Goal: Find specific page/section: Find specific page/section

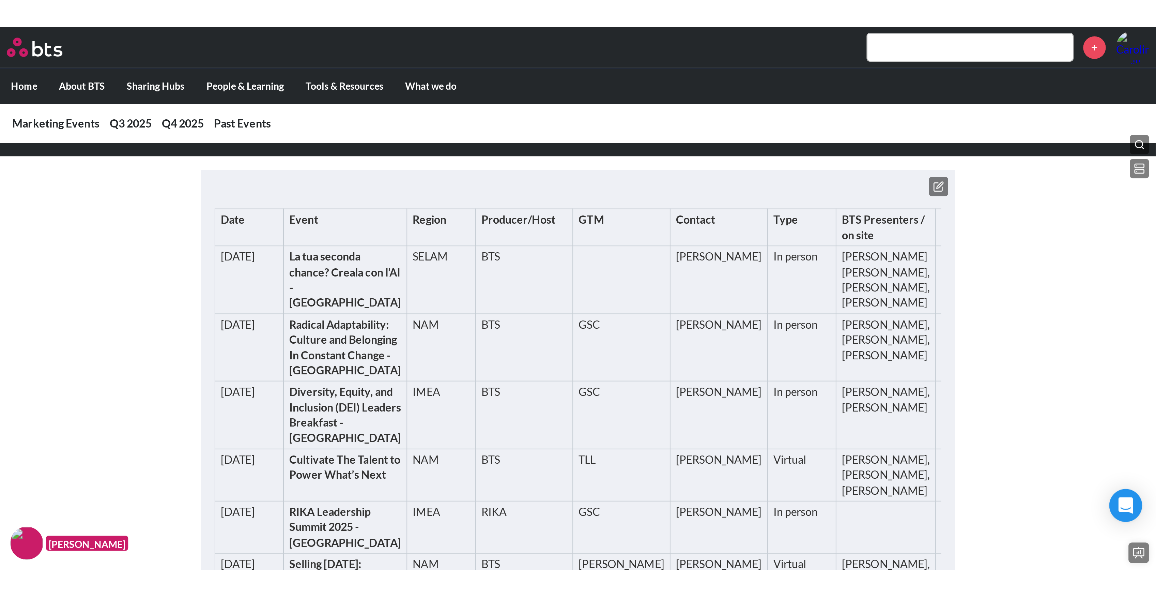
scroll to position [136, 0]
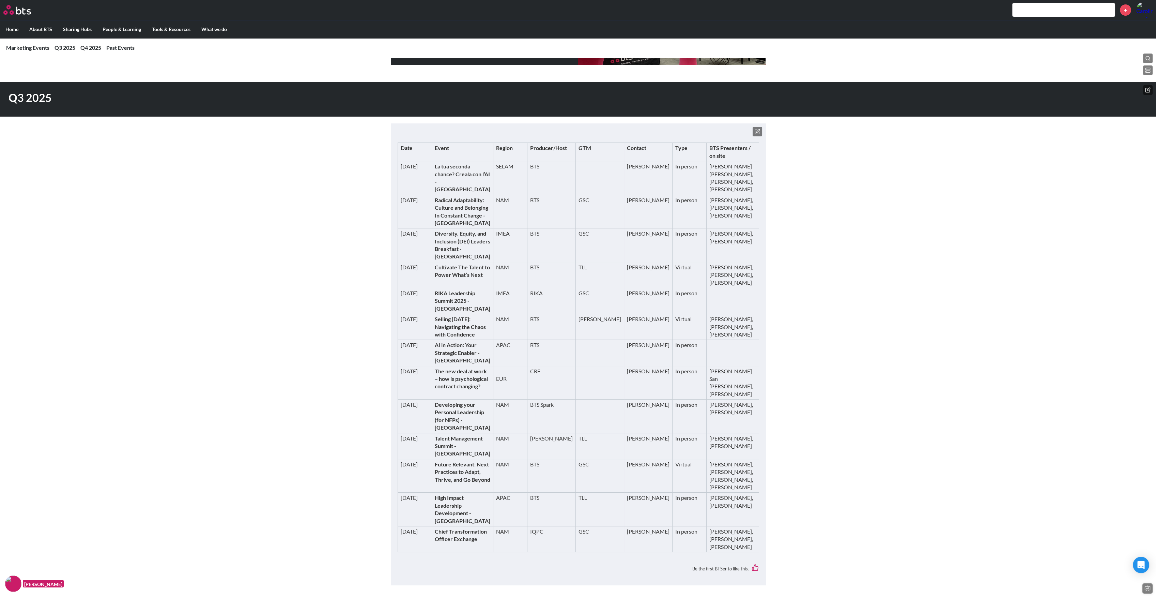
scroll to position [0, 0]
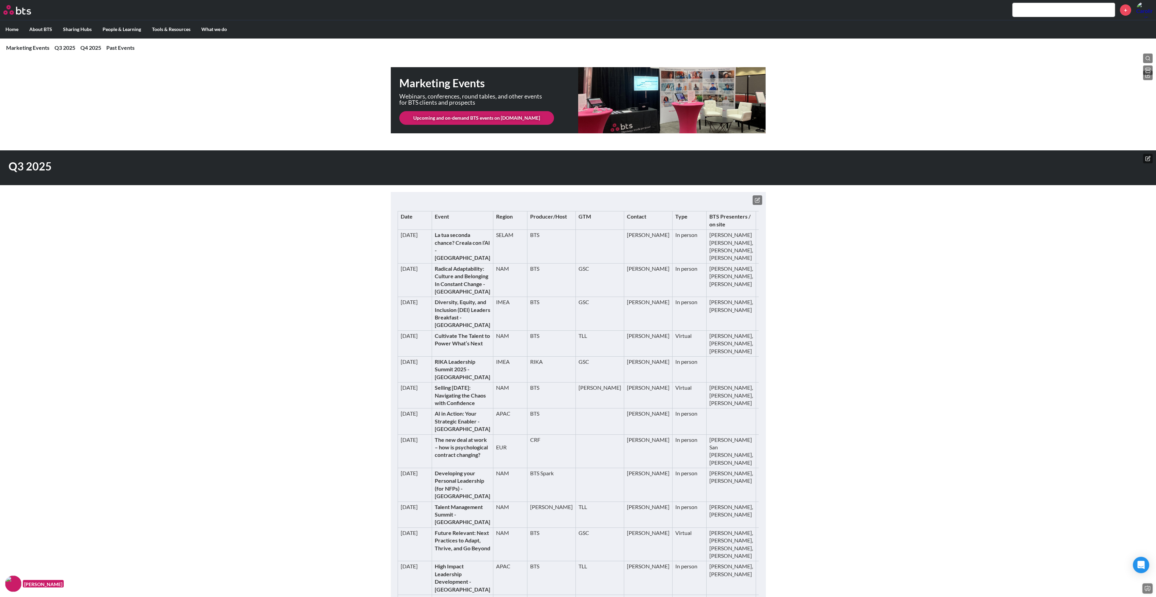
click at [581, 199] on button at bounding box center [758, 200] width 10 height 10
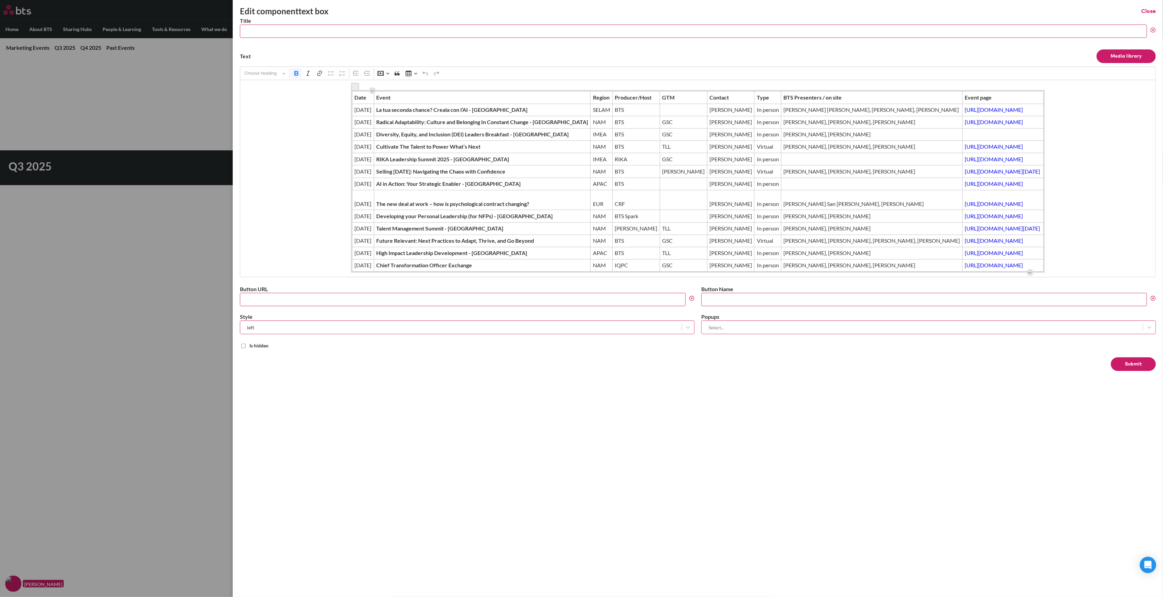
click at [353, 86] on icon "Editor editing area: main" at bounding box center [355, 87] width 5 height 5
click at [196, 79] on label at bounding box center [581, 298] width 1163 height 597
click at [0, 0] on input "checkbox" at bounding box center [0, 0] width 0 height 0
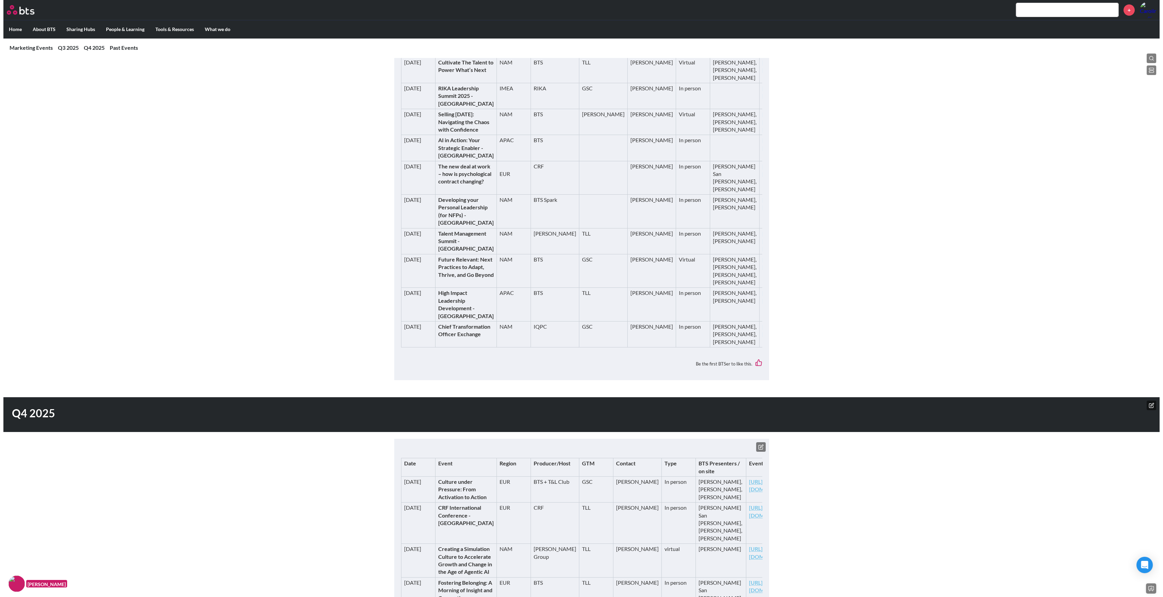
scroll to position [273, 0]
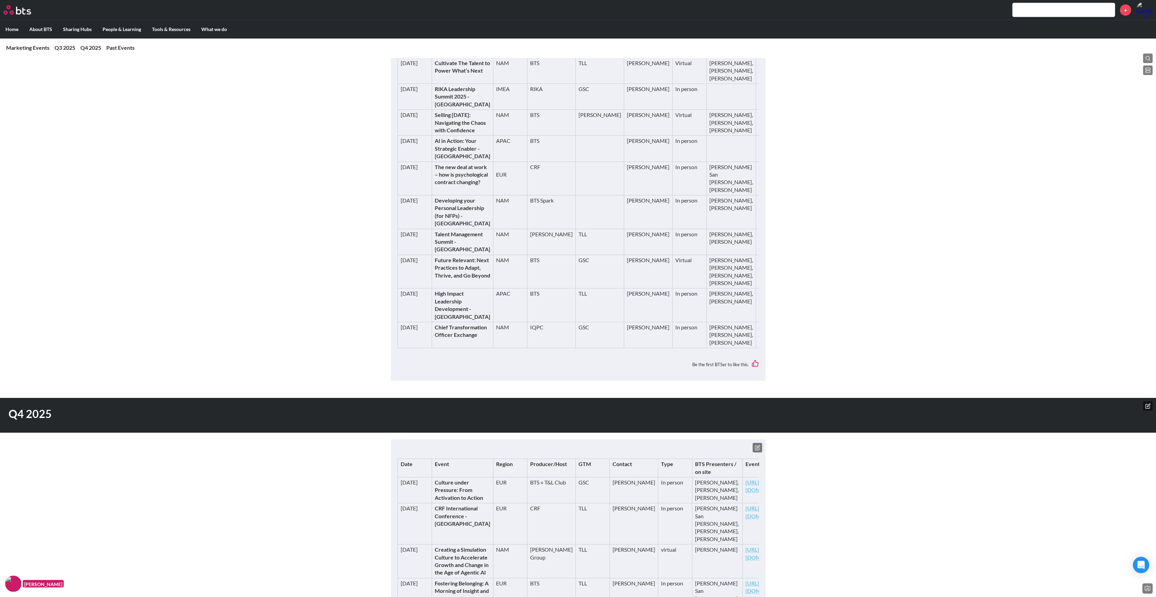
click at [581, 71] on icon at bounding box center [1148, 69] width 5 height 5
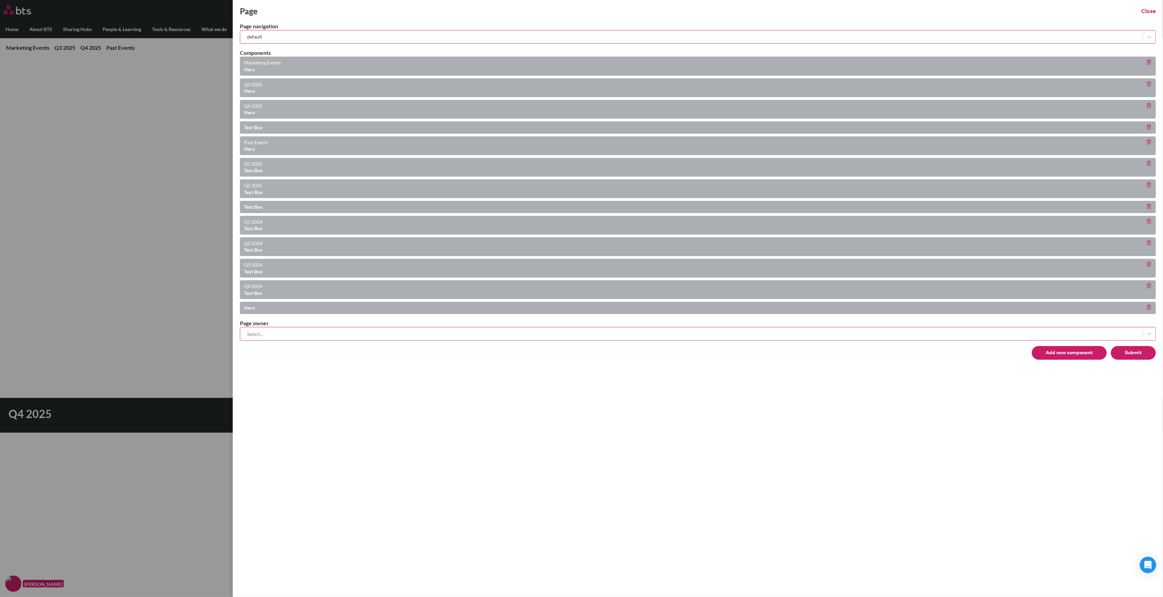
click at [581, 269] on button "Submit" at bounding box center [1133, 353] width 45 height 14
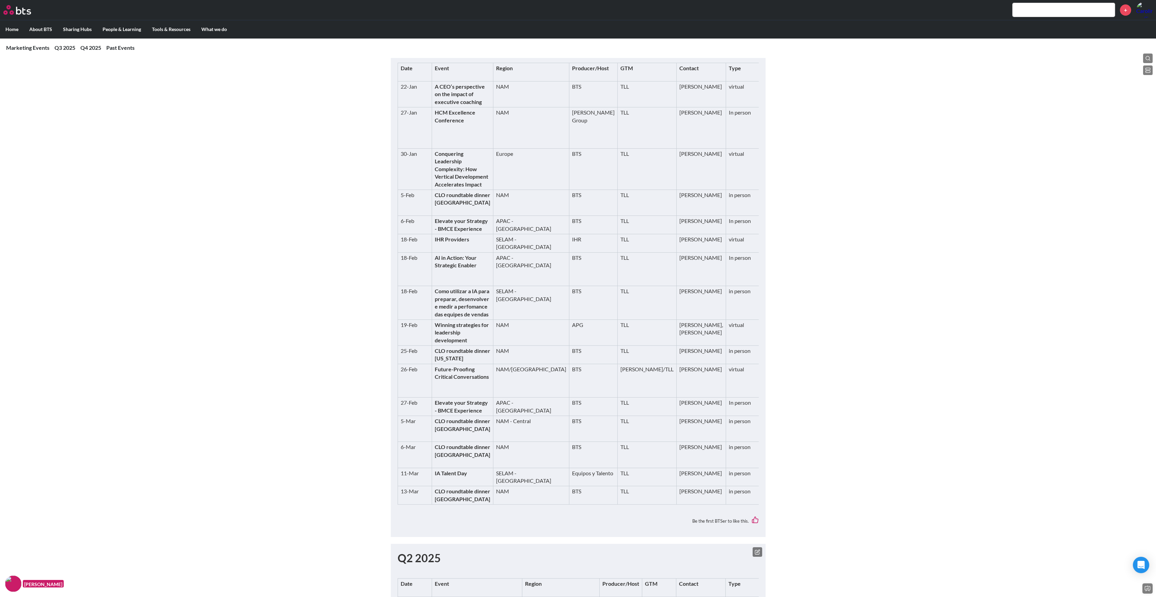
scroll to position [682, 0]
drag, startPoint x: 442, startPoint y: 176, endPoint x: 395, endPoint y: 171, distance: 47.3
click at [395, 171] on div "Q1 2025 Date Event Region Producer/Host GTM Contact Type BTS Presenters / on si…" at bounding box center [578, 277] width 375 height 509
copy h1 "Q1 2025"
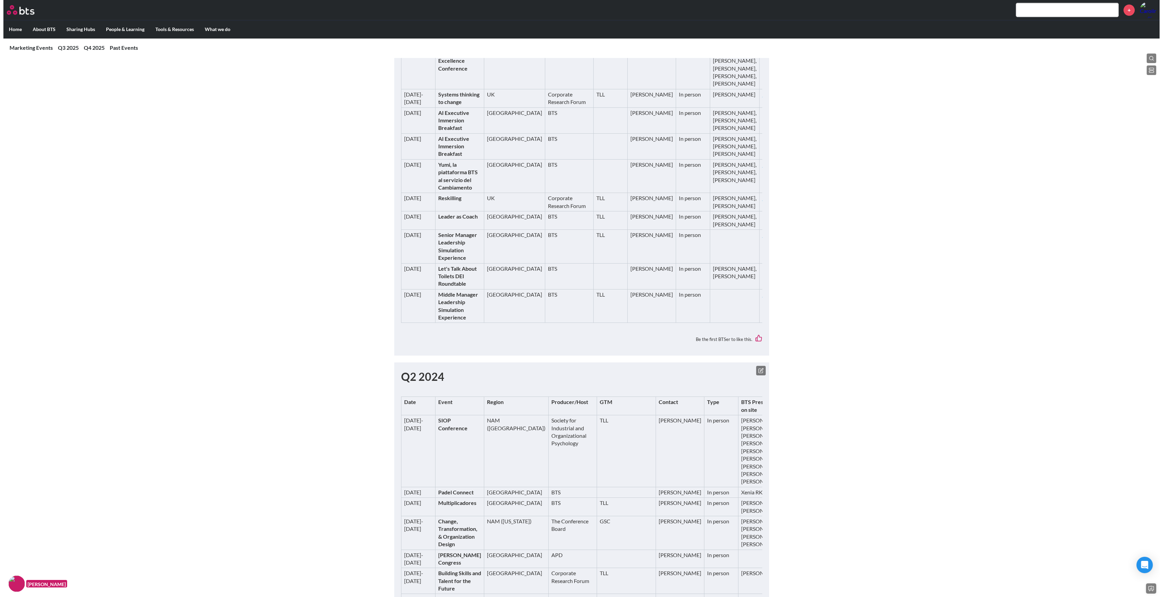
scroll to position [2408, 0]
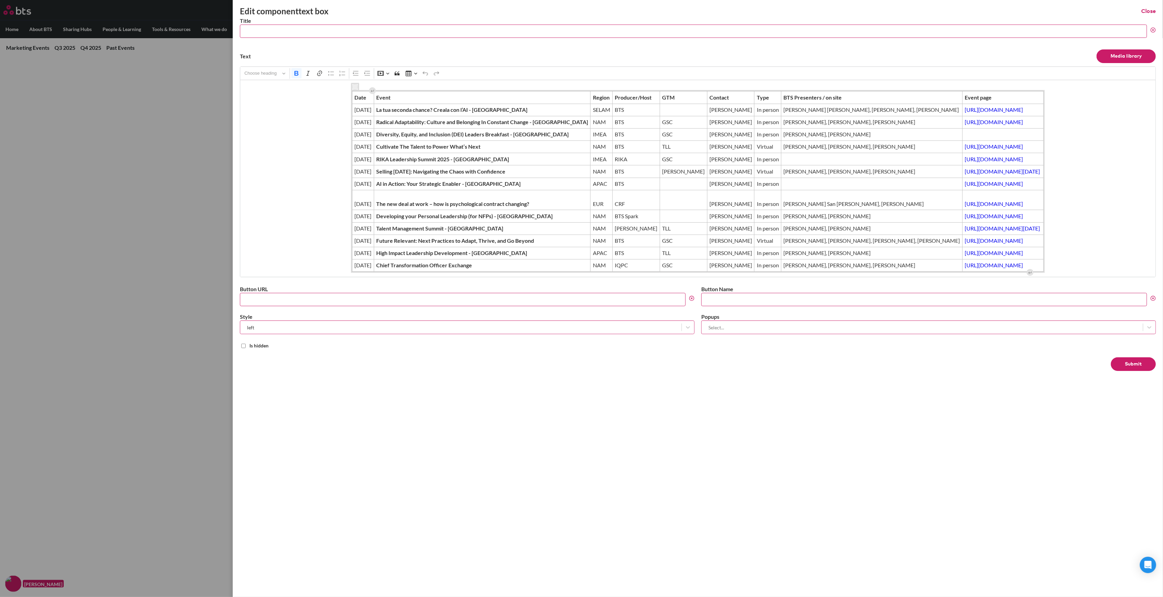
click at [345, 36] on input "Title" at bounding box center [693, 31] width 907 height 13
paste input "Q1 2025"
click at [250, 30] on input "Q1 2025" at bounding box center [693, 31] width 907 height 13
click at [248, 27] on input "Q1 2025" at bounding box center [693, 31] width 907 height 13
type input "Q3 2025"
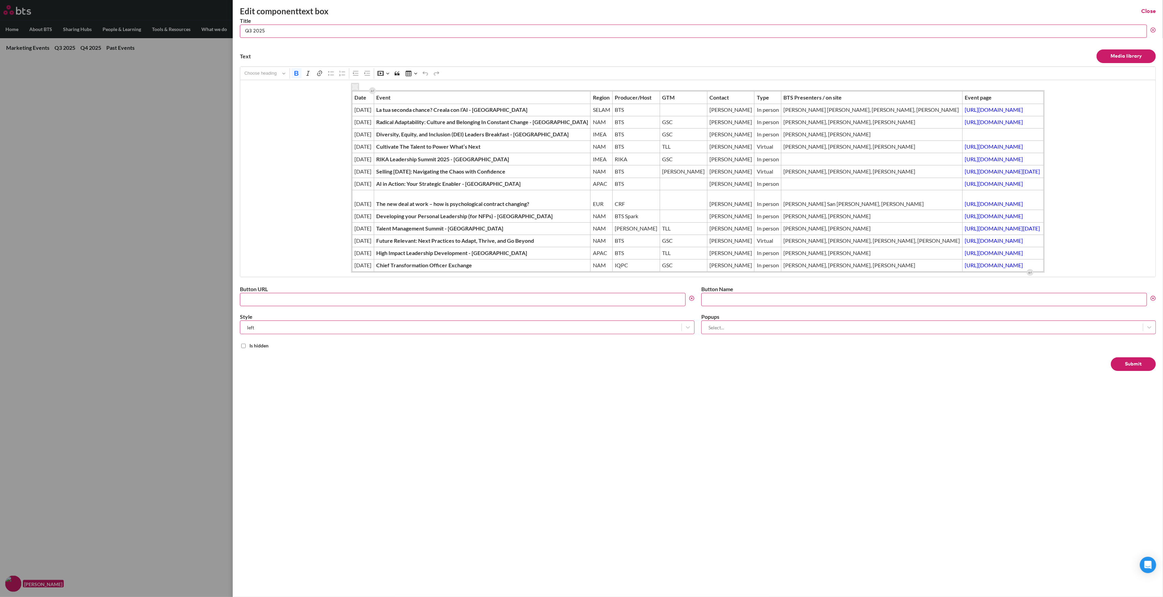
click at [581, 269] on button "Submit" at bounding box center [1133, 364] width 45 height 14
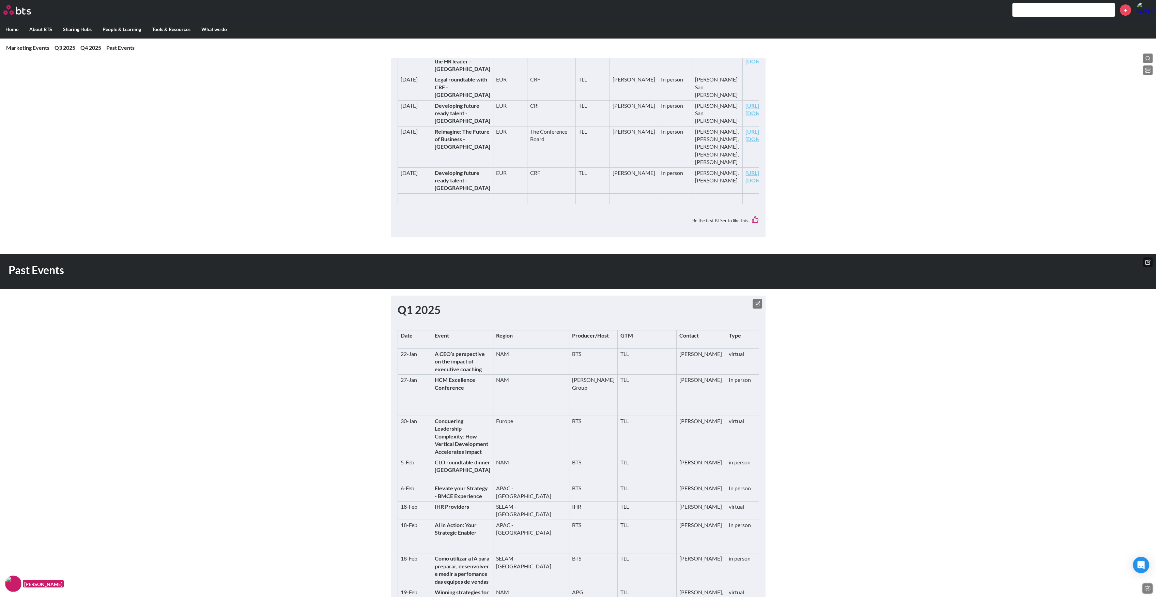
scroll to position [0, 0]
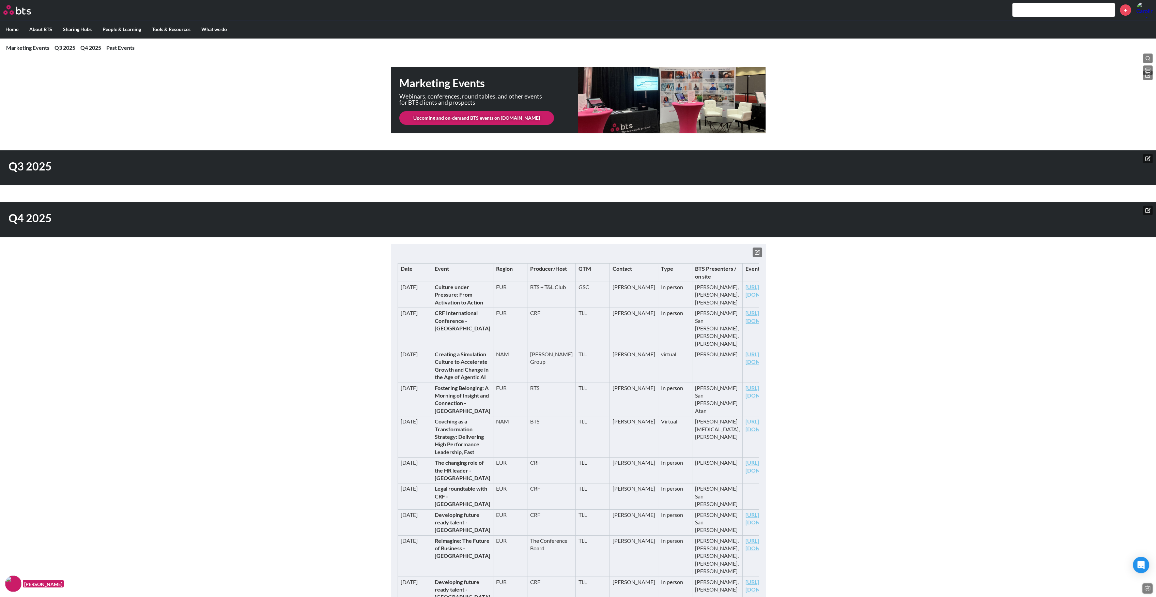
click at [581, 68] on rect at bounding box center [1148, 69] width 4 height 2
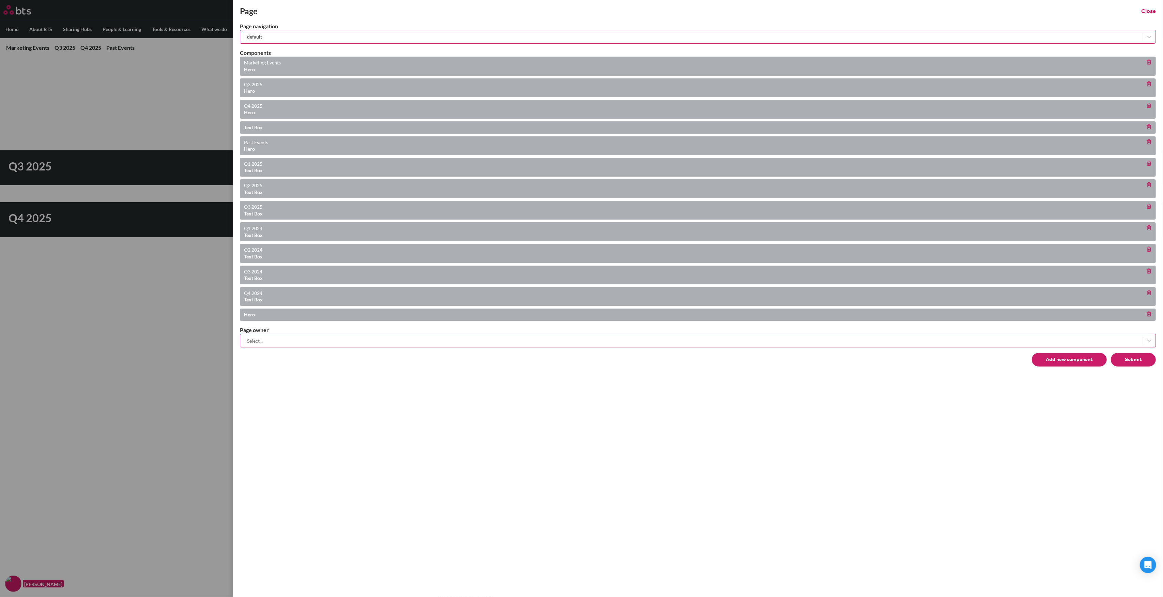
click at [581, 84] on line at bounding box center [1150, 84] width 0 height 1
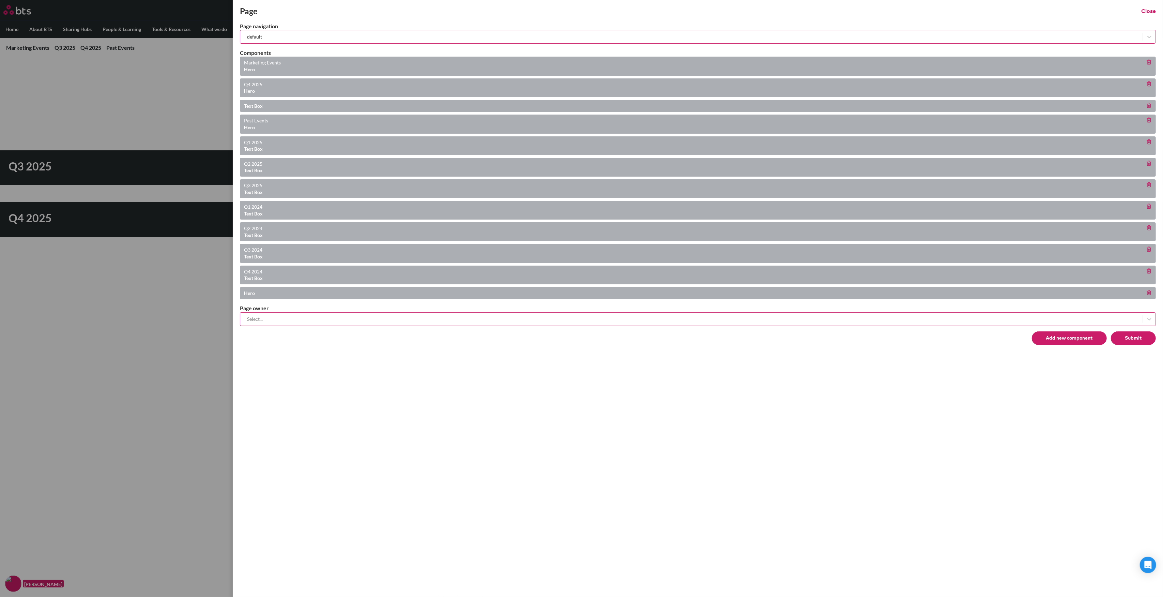
click at [581, 269] on button "Submit" at bounding box center [1133, 338] width 45 height 14
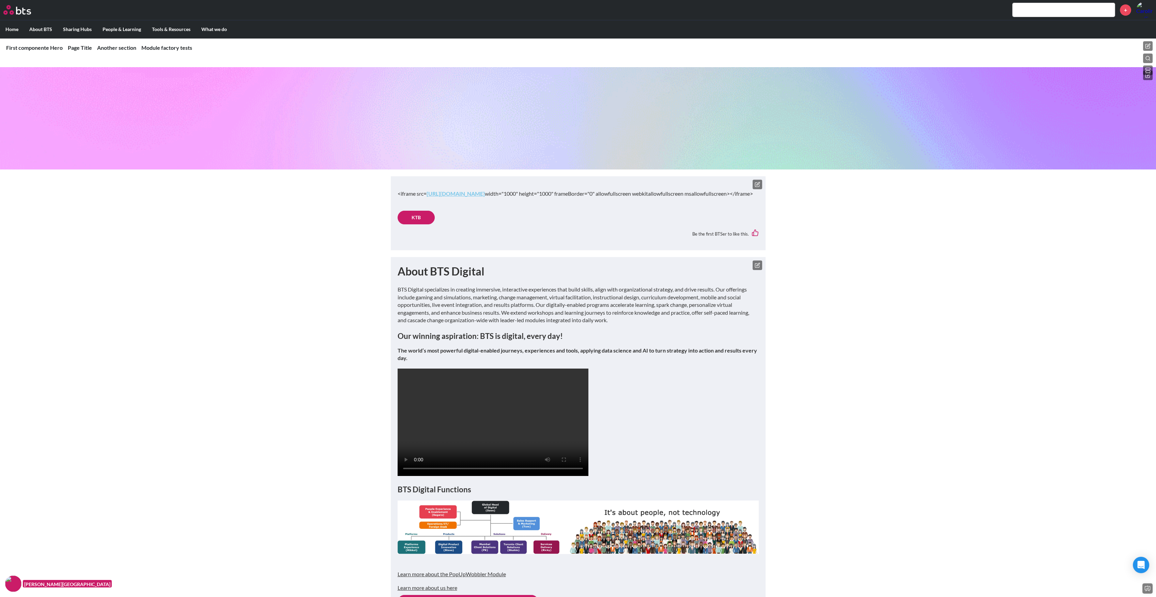
click at [759, 182] on icon at bounding box center [758, 183] width 3 height 3
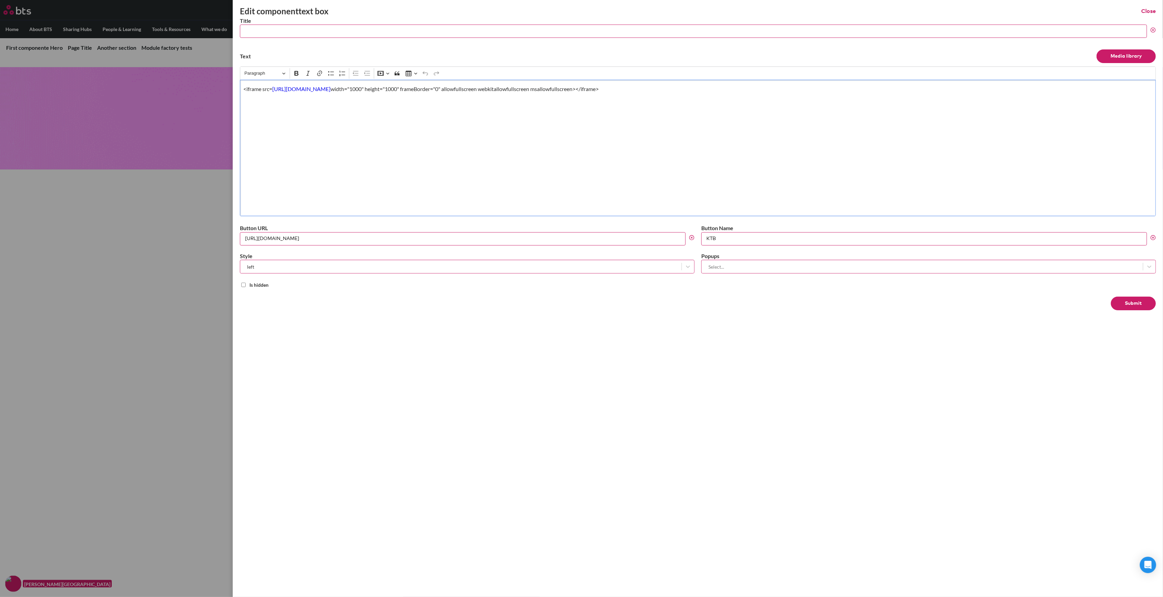
drag, startPoint x: 795, startPoint y: 90, endPoint x: 208, endPoint y: 90, distance: 587.6
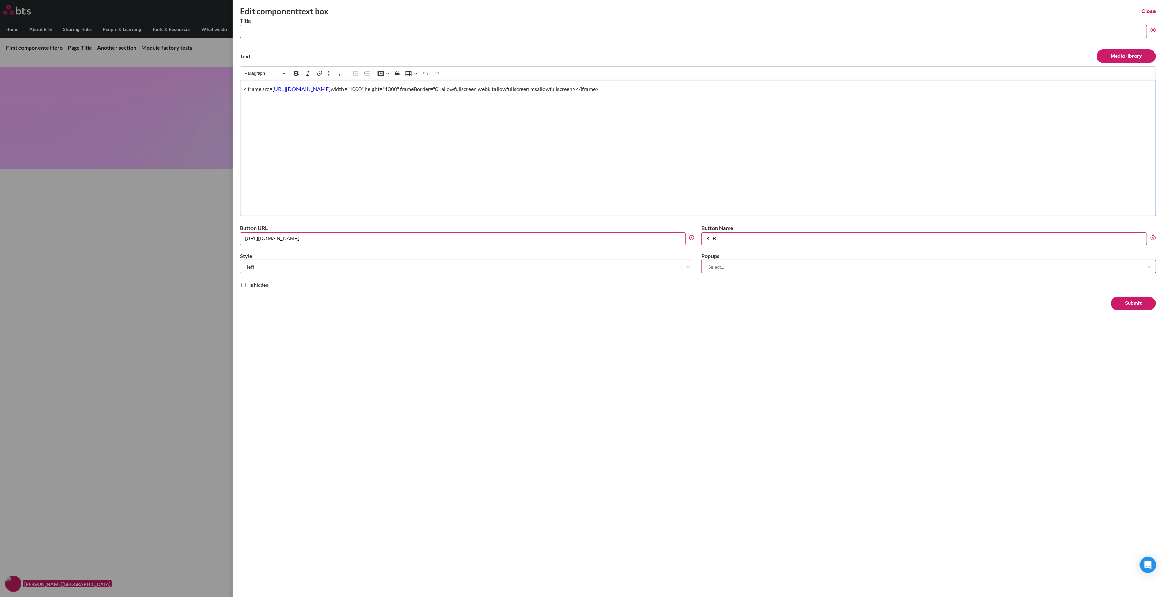
click at [208, 176] on div "Edit component text box Close Title Text Media library Rich Text Editor Paragra…" at bounding box center [581, 176] width 1163 height 0
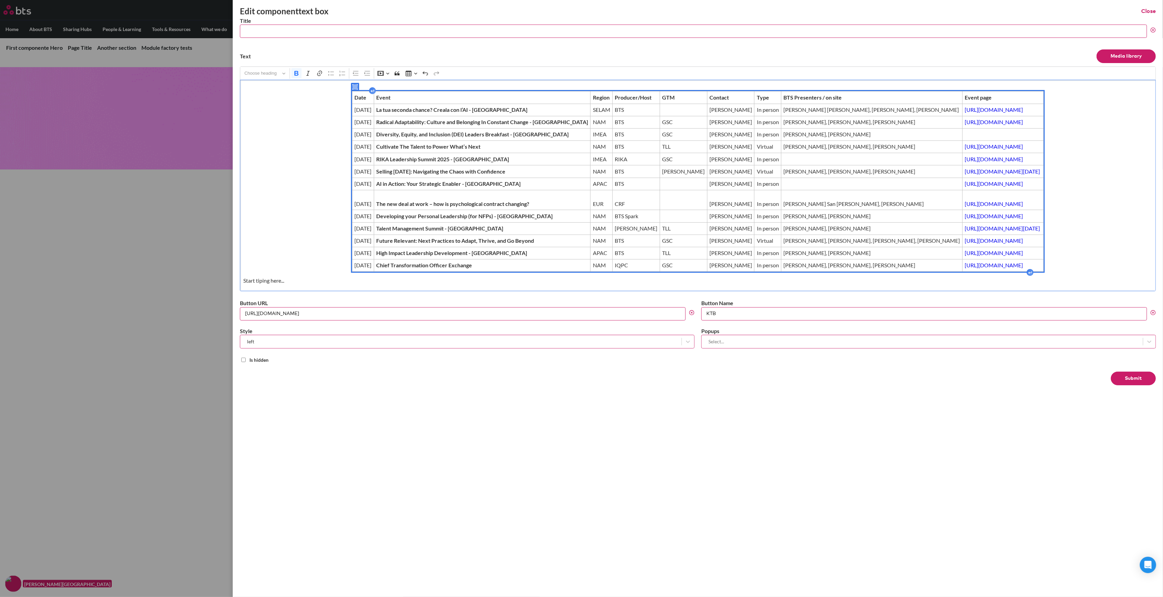
click at [1135, 377] on button "Submit" at bounding box center [1133, 379] width 45 height 14
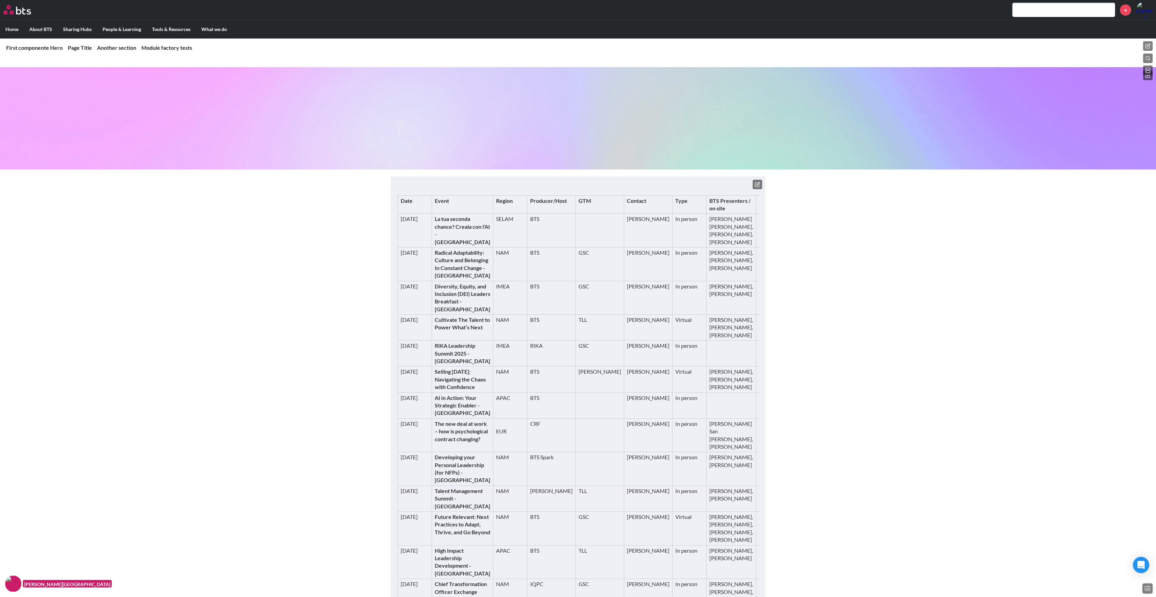
click at [757, 185] on icon at bounding box center [758, 183] width 3 height 3
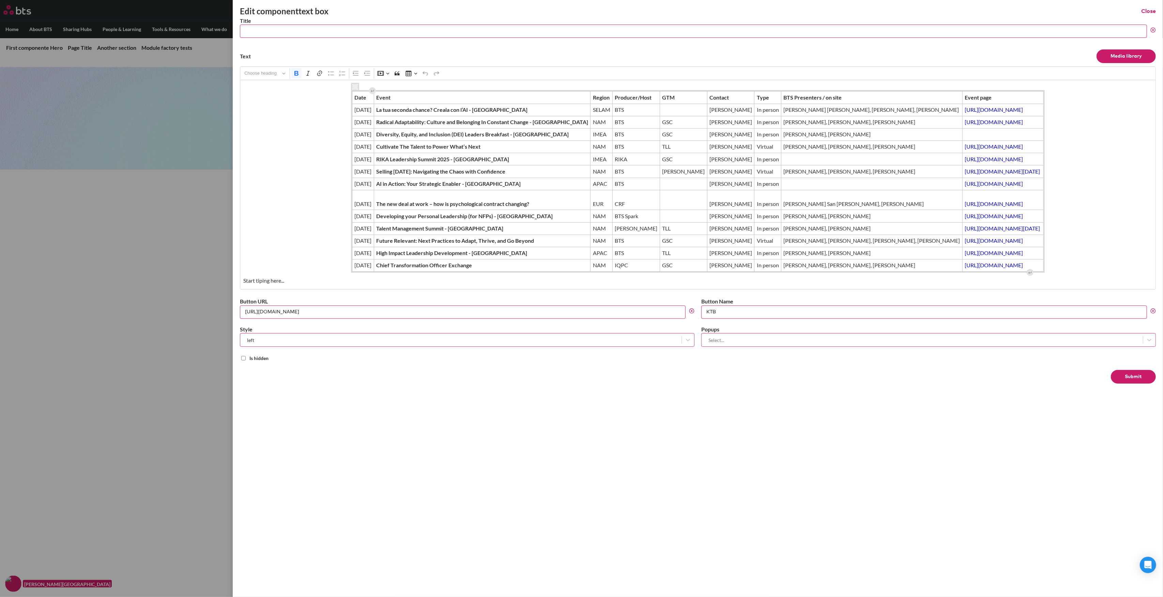
click at [353, 85] on icon "Editor editing area: main" at bounding box center [355, 87] width 5 height 5
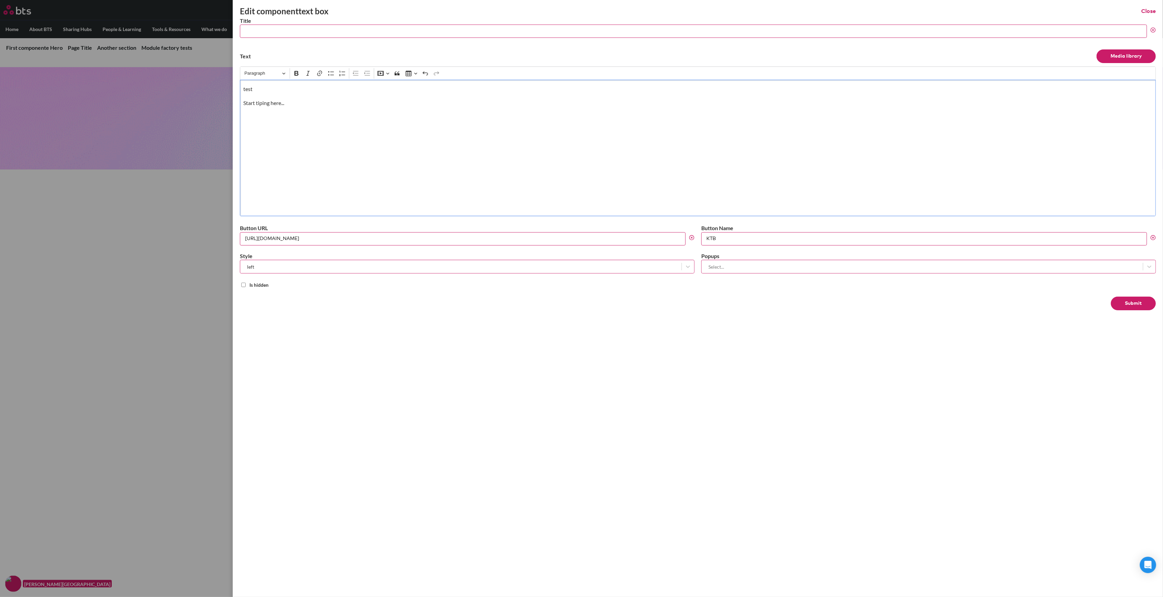
click at [1120, 302] on button "Submit" at bounding box center [1133, 304] width 45 height 14
